Goal: Entertainment & Leisure: Consume media (video, audio)

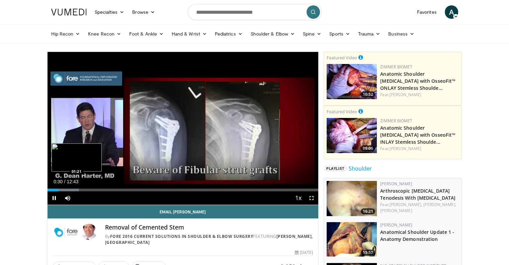
click at [76, 187] on div "Loaded : 11.70% 00:30 01:21" at bounding box center [182, 188] width 271 height 6
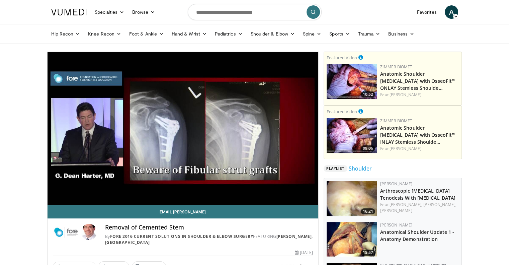
click at [76, 187] on div "10 seconds Tap to unmute" at bounding box center [182, 128] width 271 height 153
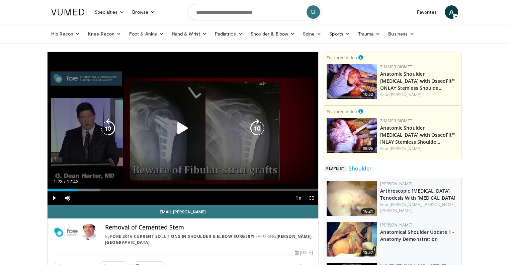
click at [181, 127] on icon "Video Player" at bounding box center [182, 128] width 19 height 19
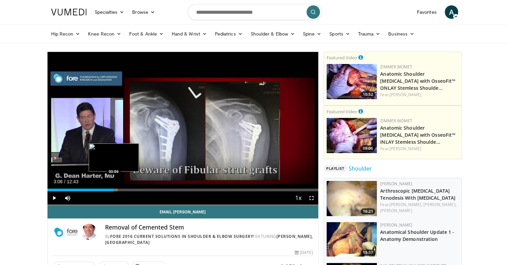
click at [114, 188] on div "Progress Bar" at bounding box center [100, 189] width 34 height 3
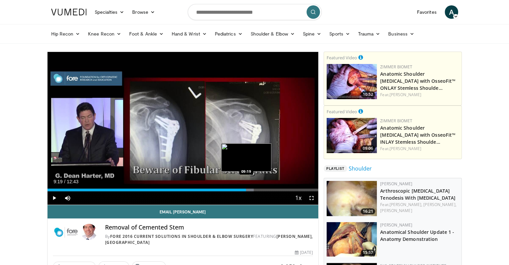
click at [246, 187] on div "Loaded : 76.09% 08:38 09:19" at bounding box center [182, 188] width 271 height 6
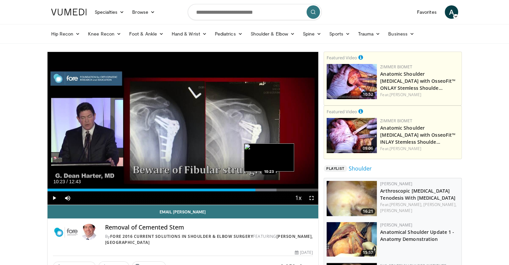
click at [269, 187] on div "Loaded : 84.50% 09:46 10:23" at bounding box center [182, 188] width 271 height 6
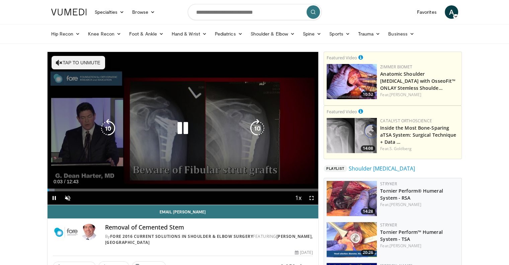
click at [75, 61] on button "Tap to unmute" at bounding box center [79, 62] width 54 height 13
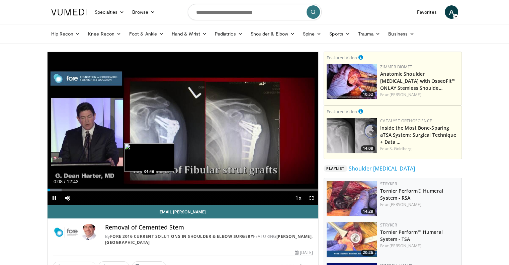
click at [149, 189] on video-js "**********" at bounding box center [182, 128] width 271 height 153
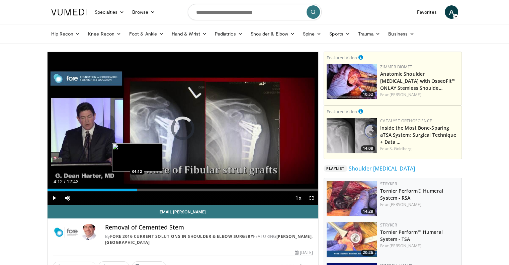
click at [137, 189] on div "Loaded : 6.56% 04:12 04:12" at bounding box center [182, 189] width 271 height 3
